Goal: Navigation & Orientation: Find specific page/section

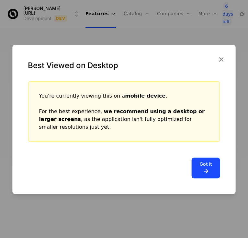
click at [217, 59] on div "Best Viewed on Desktop" at bounding box center [123, 63] width 223 height 36
click at [221, 60] on icon "button" at bounding box center [221, 59] width 8 height 8
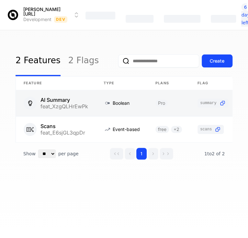
click at [77, 104] on link at bounding box center [56, 103] width 80 height 26
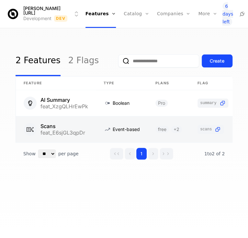
click at [55, 126] on link at bounding box center [56, 129] width 80 height 26
